Goal: Transaction & Acquisition: Purchase product/service

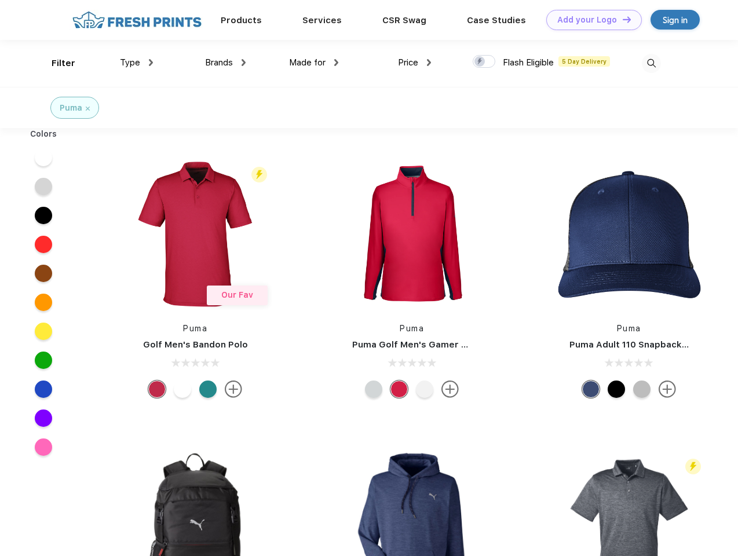
click at [589, 20] on link "Add your Logo Design Tool" at bounding box center [594, 20] width 96 height 20
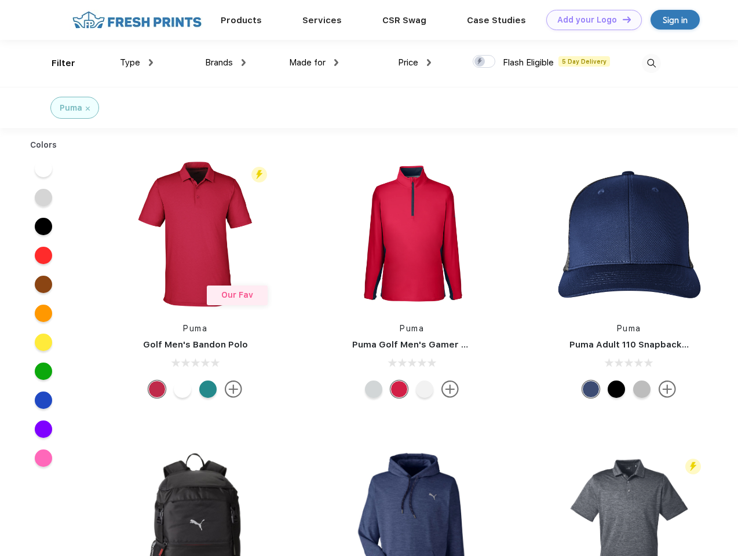
click at [0, 0] on div "Design Tool" at bounding box center [0, 0] width 0 height 0
click at [621, 19] on link "Add your Logo Design Tool" at bounding box center [594, 20] width 96 height 20
click at [56, 63] on div "Filter" at bounding box center [64, 63] width 24 height 13
click at [137, 63] on span "Type" at bounding box center [130, 62] width 20 height 10
click at [225, 63] on span "Brands" at bounding box center [219, 62] width 28 height 10
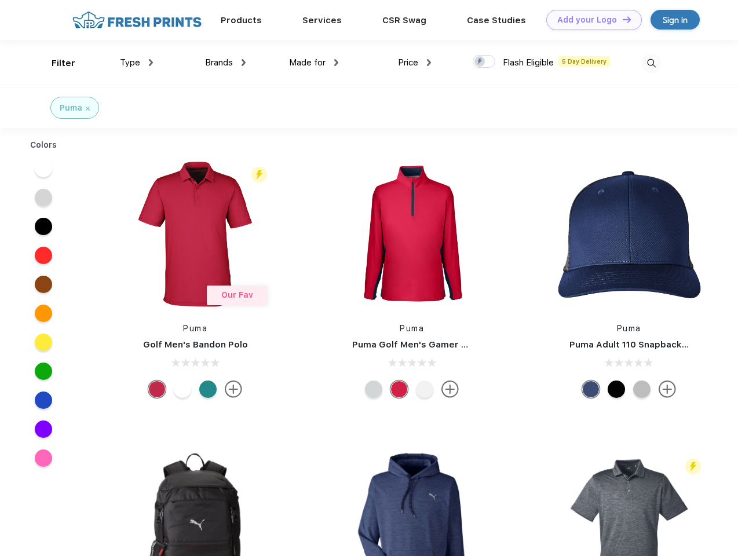
click at [314, 63] on span "Made for" at bounding box center [307, 62] width 36 height 10
click at [415, 63] on span "Price" at bounding box center [408, 62] width 20 height 10
click at [484, 62] on div at bounding box center [483, 61] width 23 height 13
click at [480, 62] on input "checkbox" at bounding box center [476, 58] width 8 height 8
click at [651, 63] on img at bounding box center [651, 63] width 19 height 19
